Goal: Information Seeking & Learning: Learn about a topic

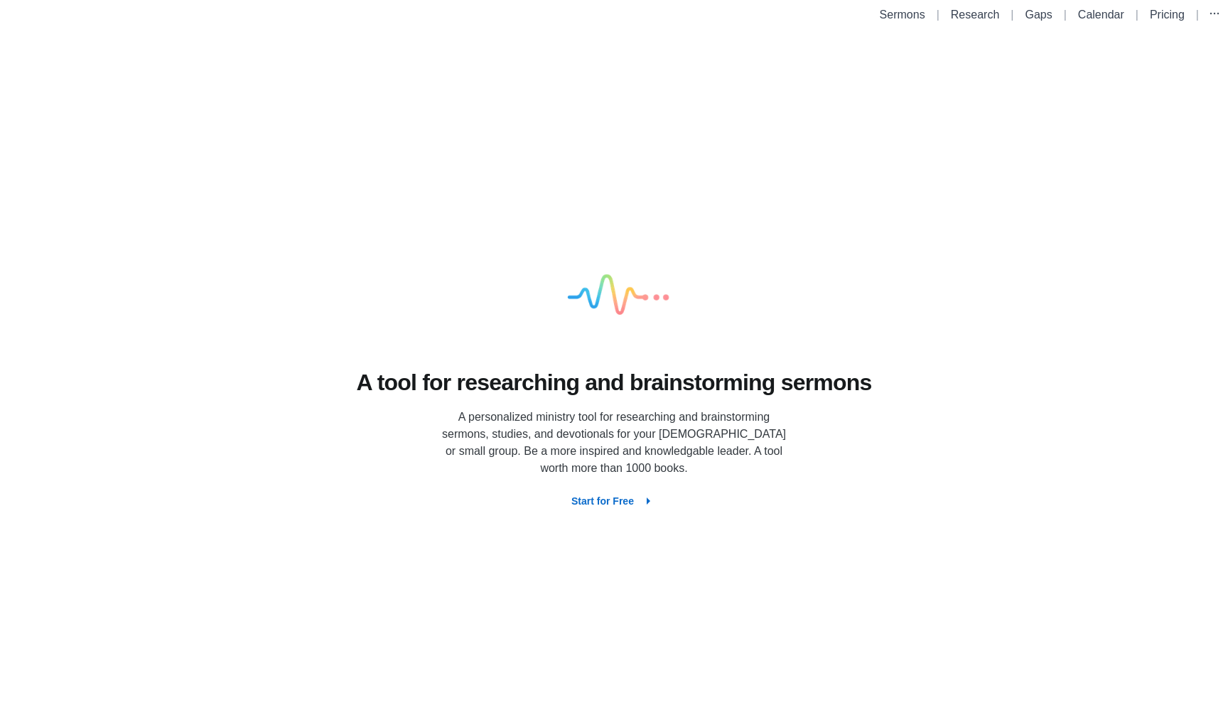
click at [491, 223] on div "A tool for researching and brainstorming [DEMOGRAPHIC_DATA] A personalized mini…" at bounding box center [614, 369] width 1228 height 681
